Goal: Use online tool/utility: Utilize a website feature to perform a specific function

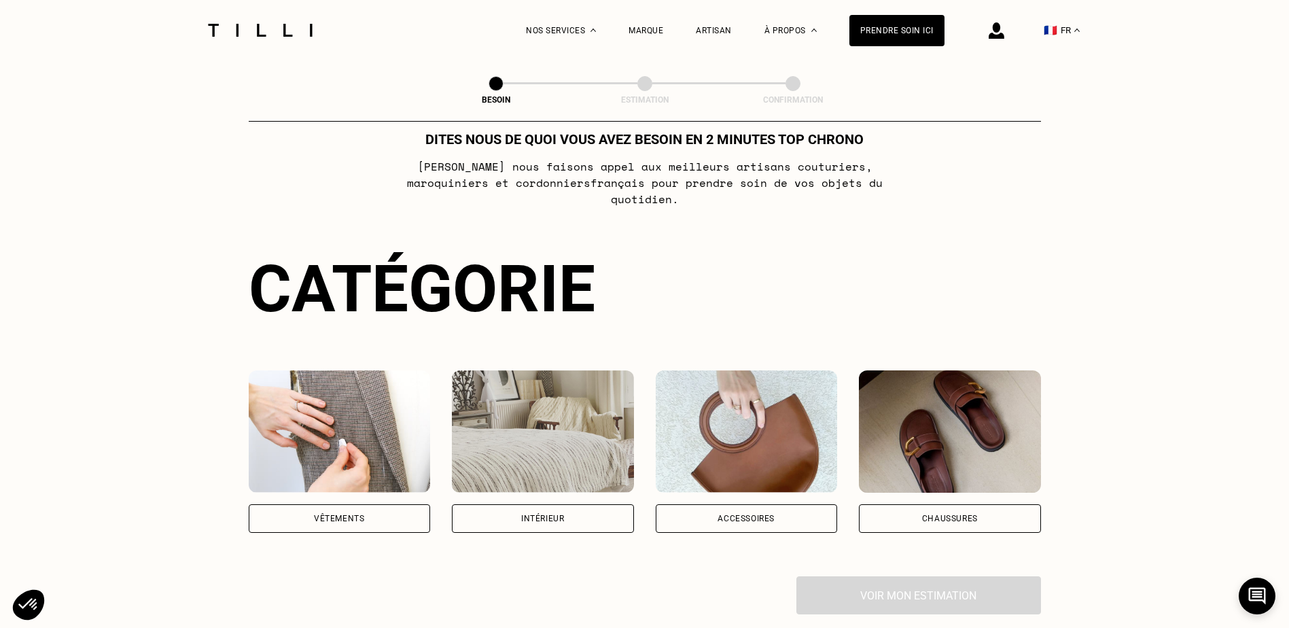
scroll to position [68, 0]
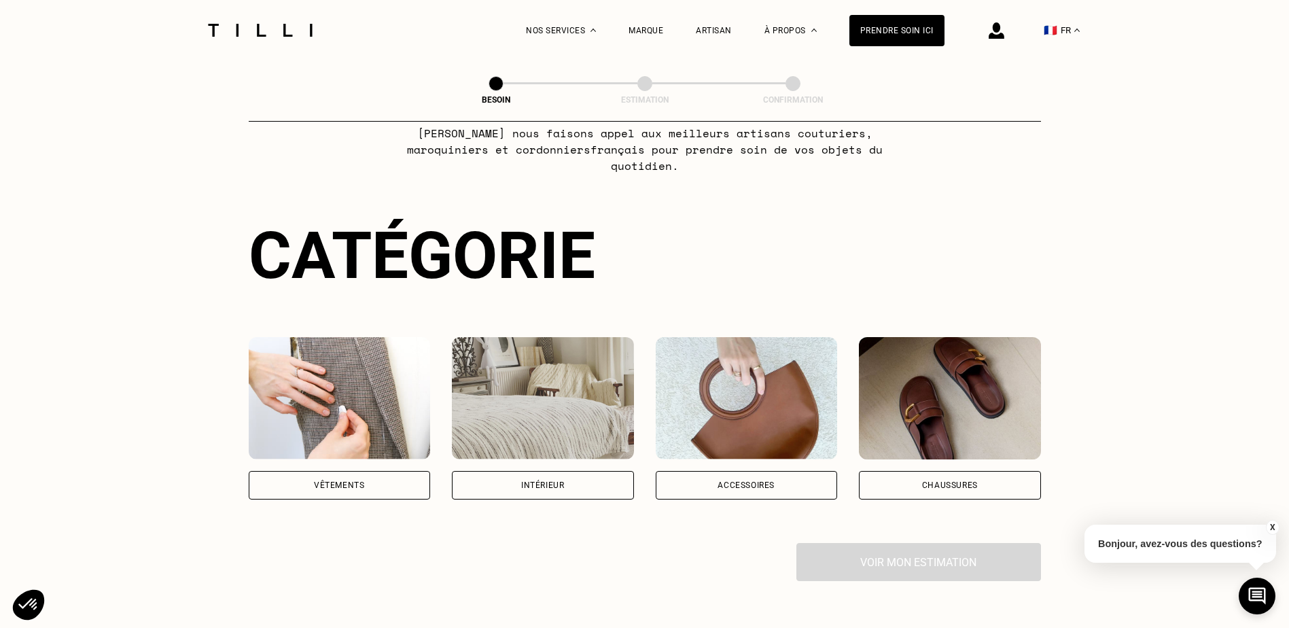
click at [967, 481] on div "Chaussures" at bounding box center [950, 485] width 56 height 8
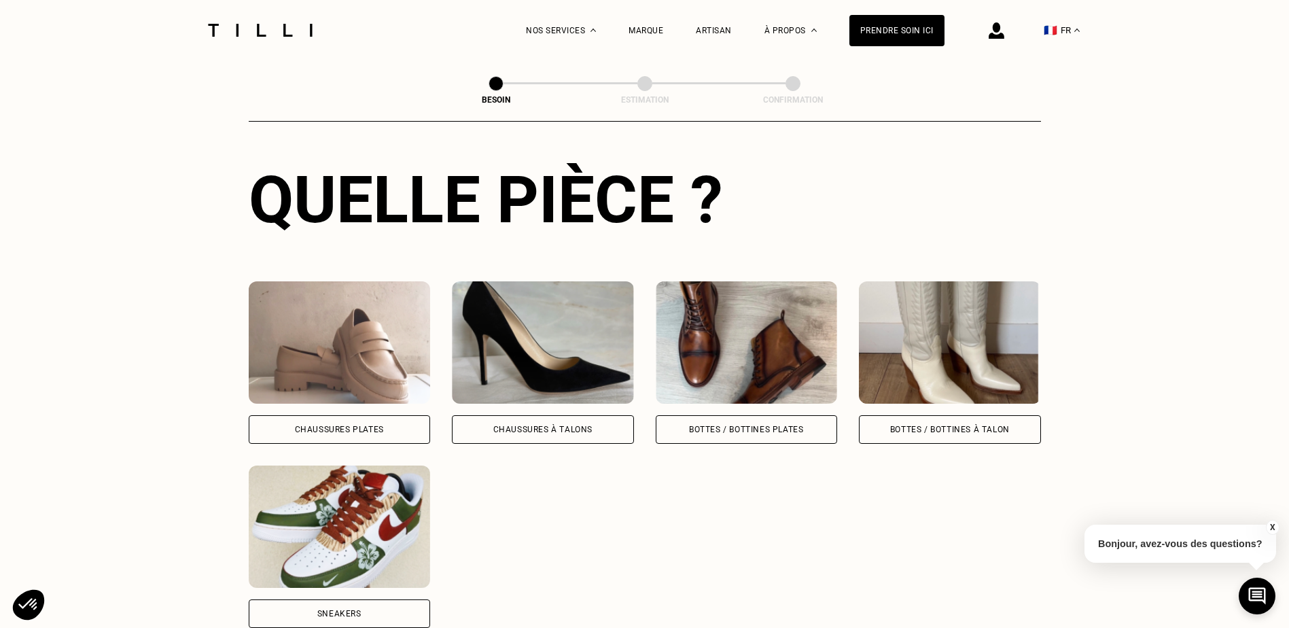
scroll to position [552, 0]
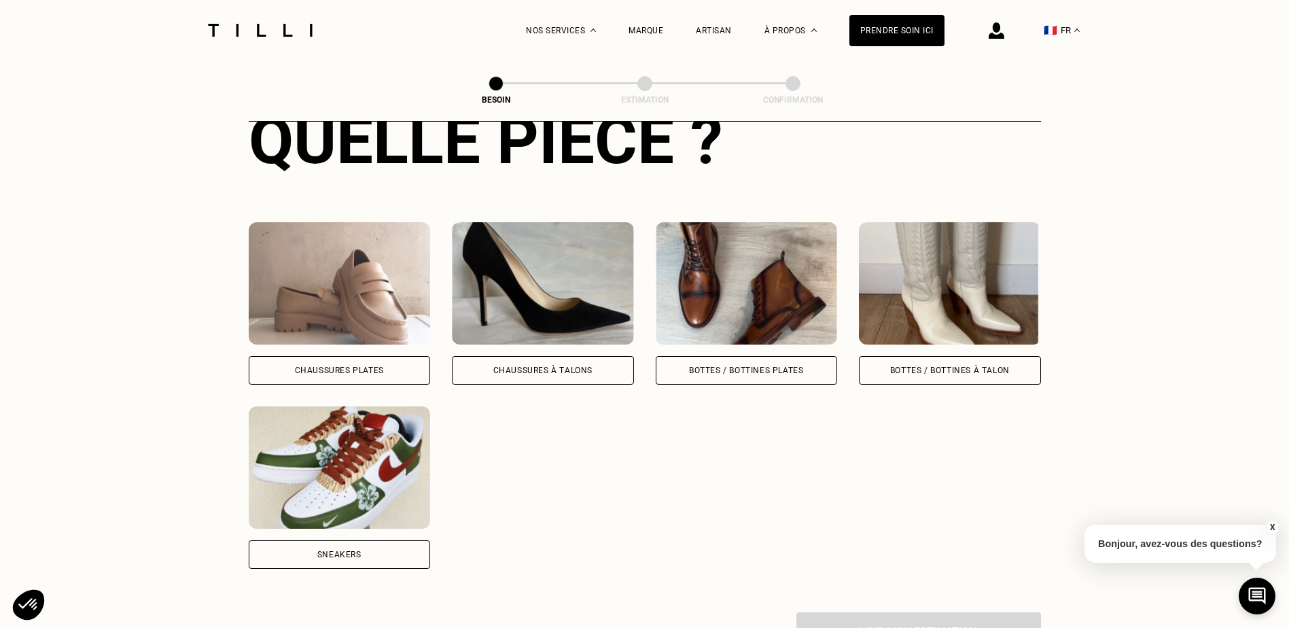
click at [911, 356] on div "Bottes / Bottines à talon" at bounding box center [950, 370] width 182 height 29
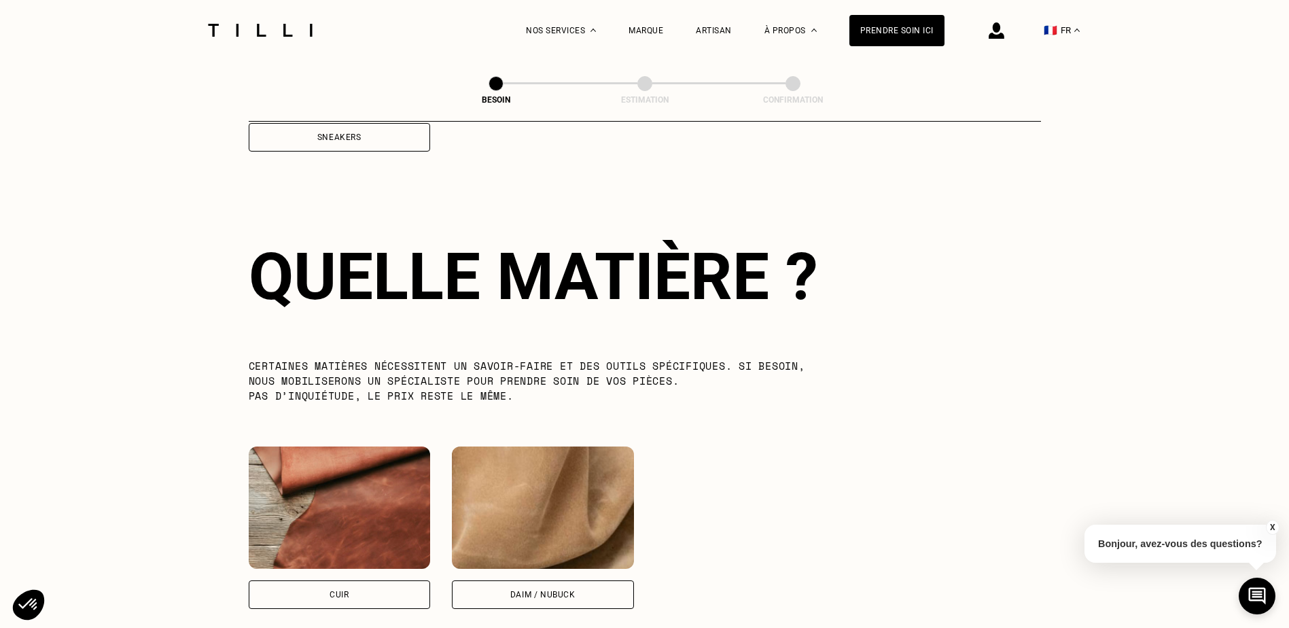
scroll to position [1000, 0]
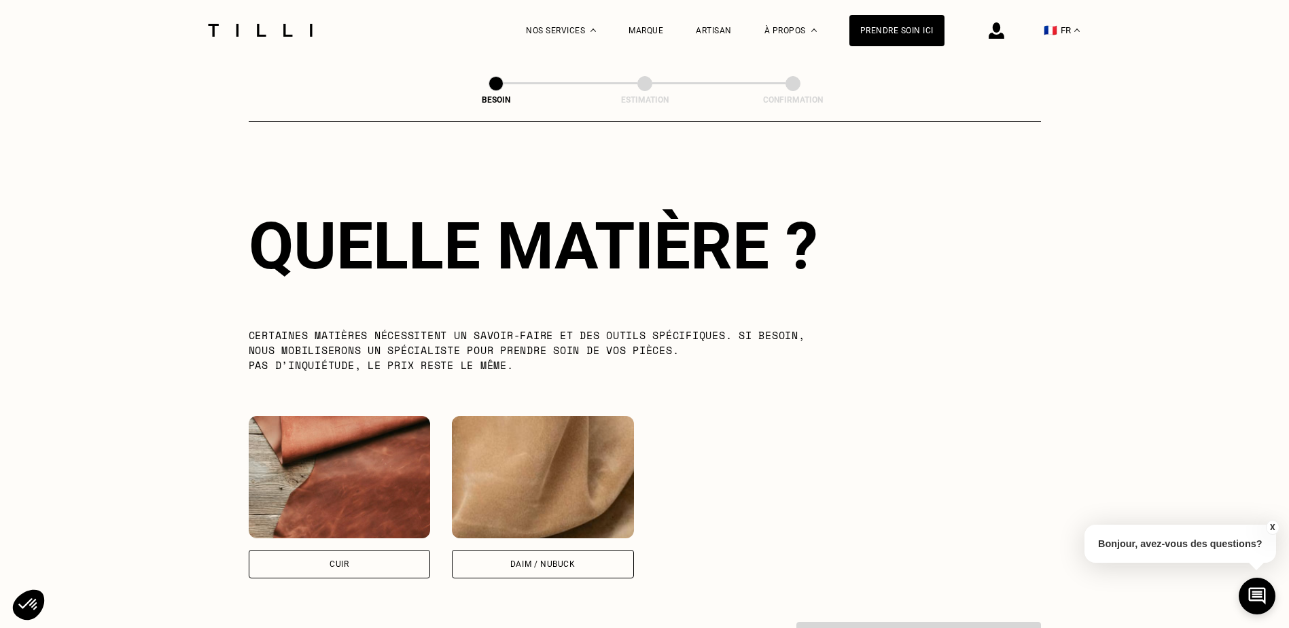
drag, startPoint x: 533, startPoint y: 545, endPoint x: 764, endPoint y: 501, distance: 235.8
click at [534, 550] on div "Daim / Nubuck" at bounding box center [543, 564] width 182 height 29
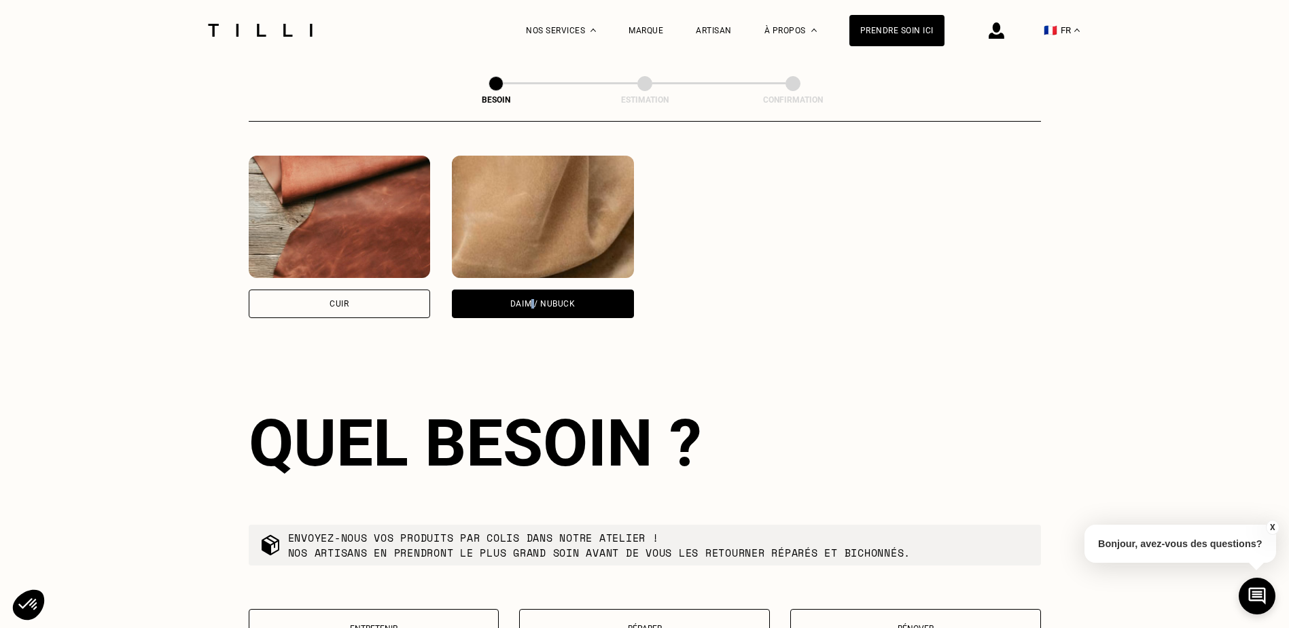
scroll to position [1459, 0]
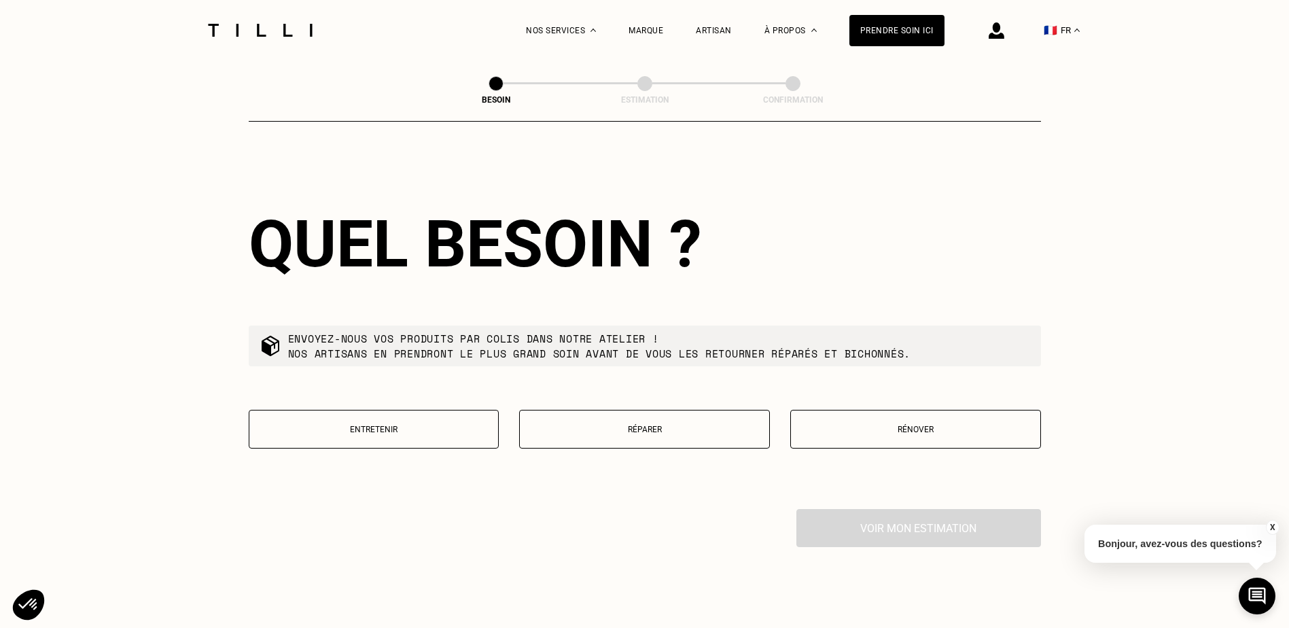
click at [657, 425] on p "Réparer" at bounding box center [645, 430] width 236 height 10
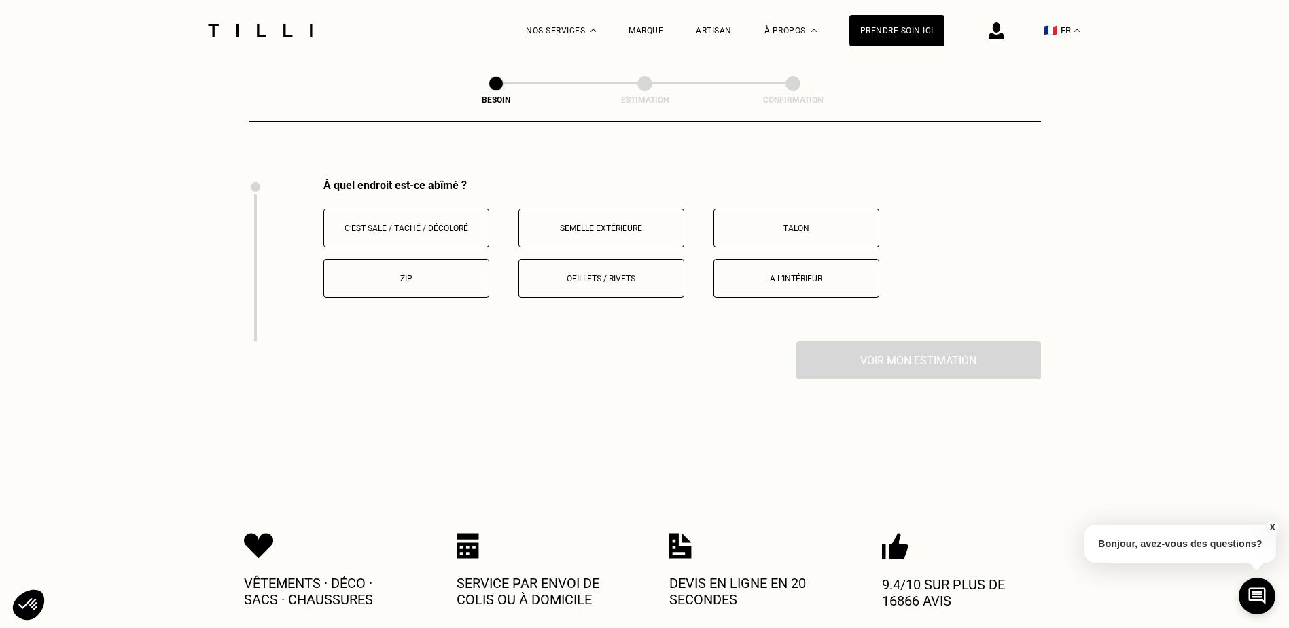
scroll to position [1808, 0]
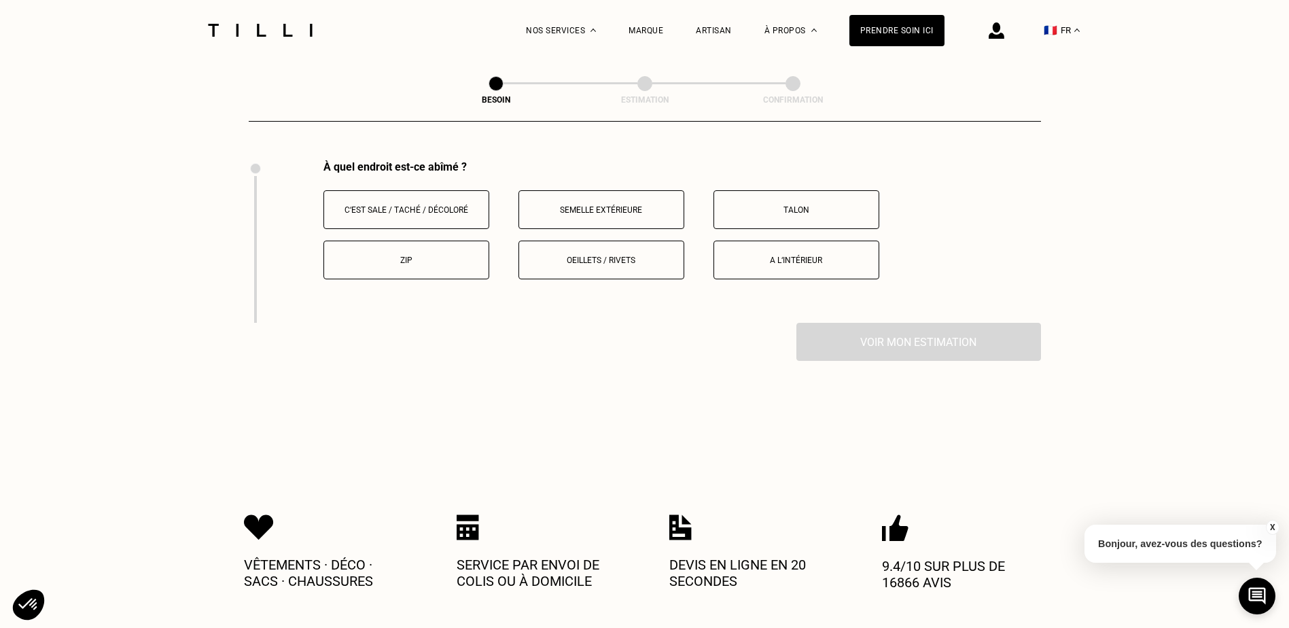
click at [423, 255] on p "Zip" at bounding box center [406, 260] width 151 height 10
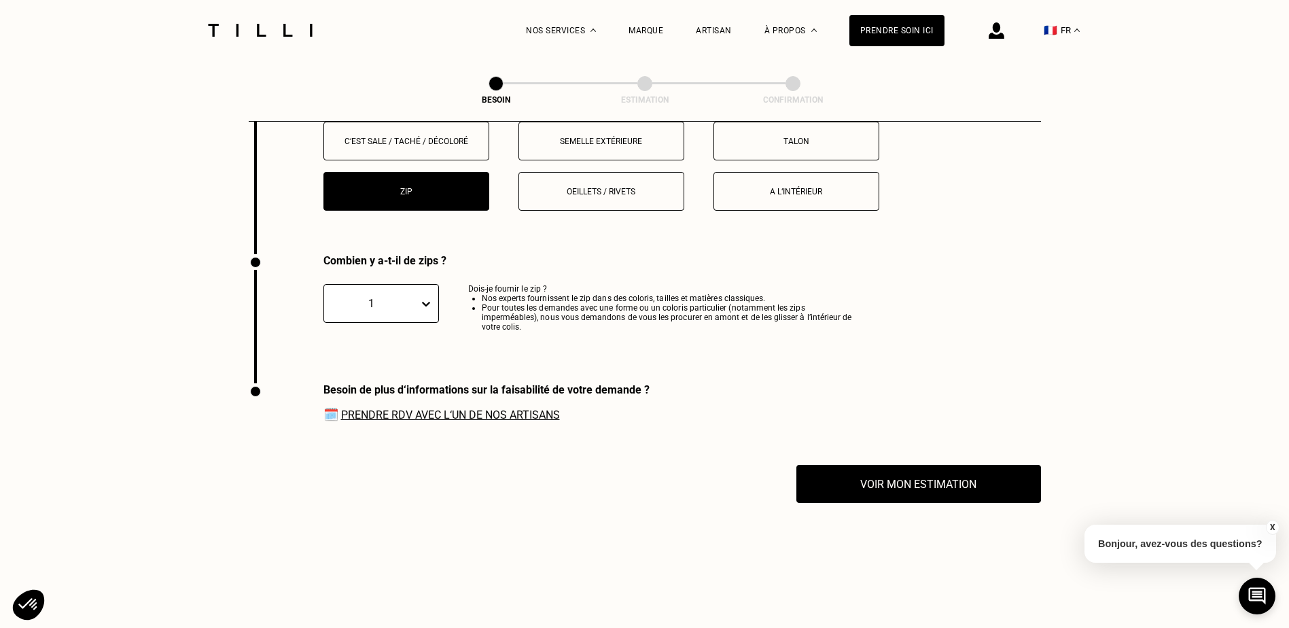
scroll to position [1970, 0]
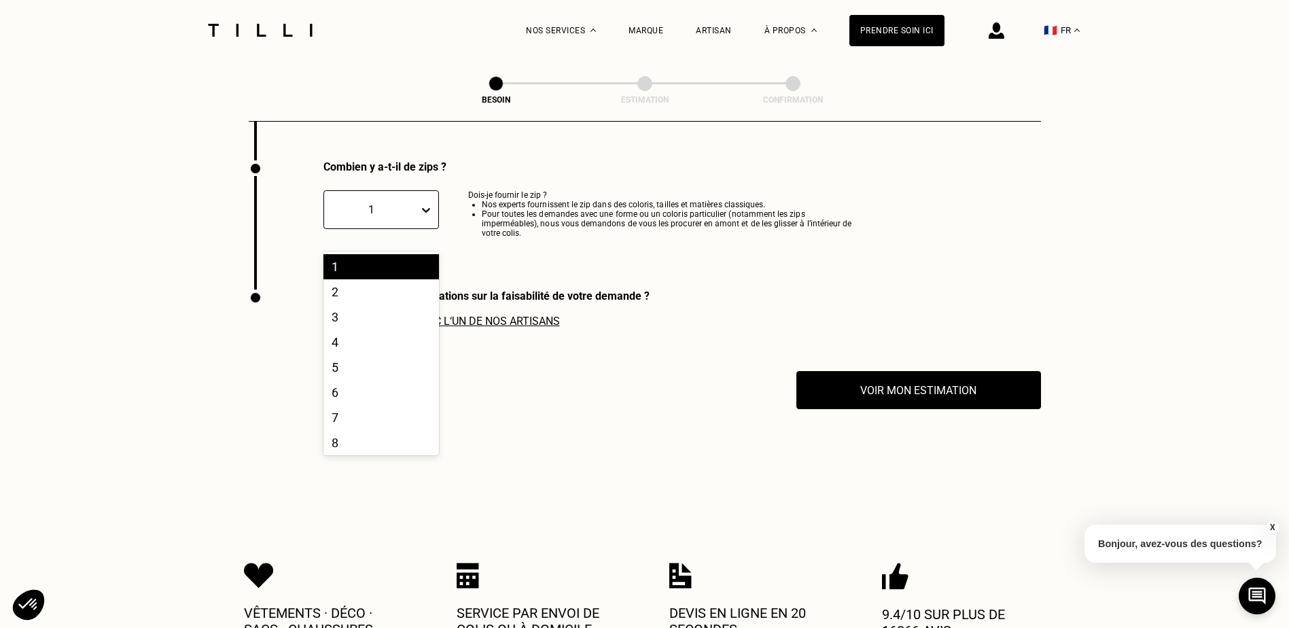
click at [424, 205] on icon at bounding box center [426, 210] width 14 height 14
click at [406, 262] on div "1" at bounding box center [381, 266] width 116 height 25
click at [912, 385] on button "Voir mon estimation" at bounding box center [918, 390] width 245 height 38
